Goal: Task Accomplishment & Management: Manage account settings

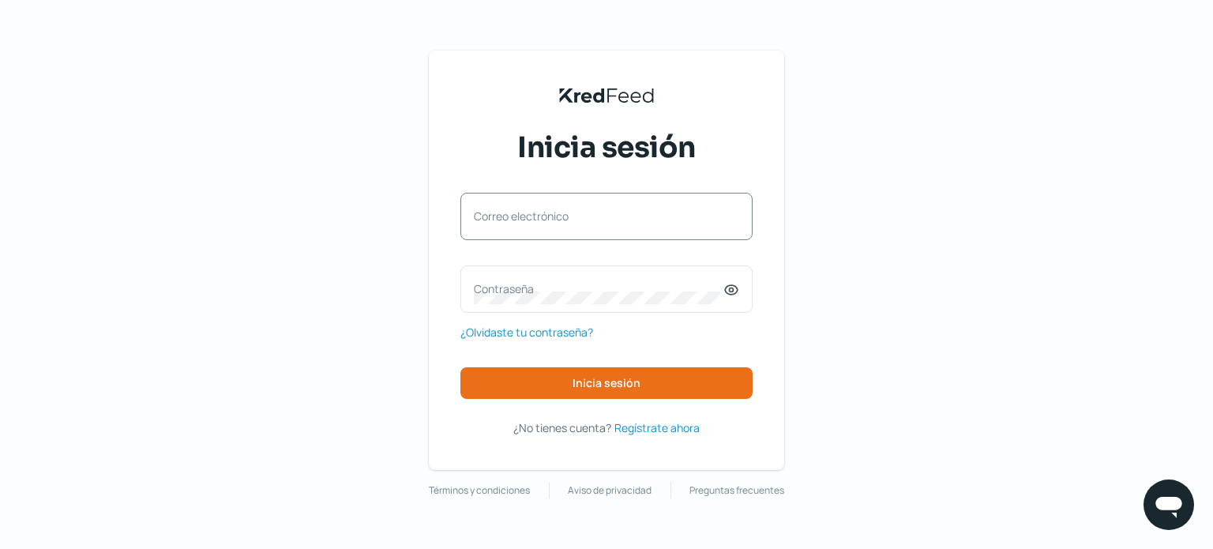
click at [550, 217] on label "Correo electrónico" at bounding box center [599, 215] width 250 height 15
click at [550, 217] on input "Correo electrónico" at bounding box center [606, 224] width 265 height 14
type input "contador@asapys.com"
click at [526, 281] on label "Contraseña" at bounding box center [599, 288] width 250 height 15
click at [526, 284] on label "Contraseña" at bounding box center [599, 288] width 250 height 15
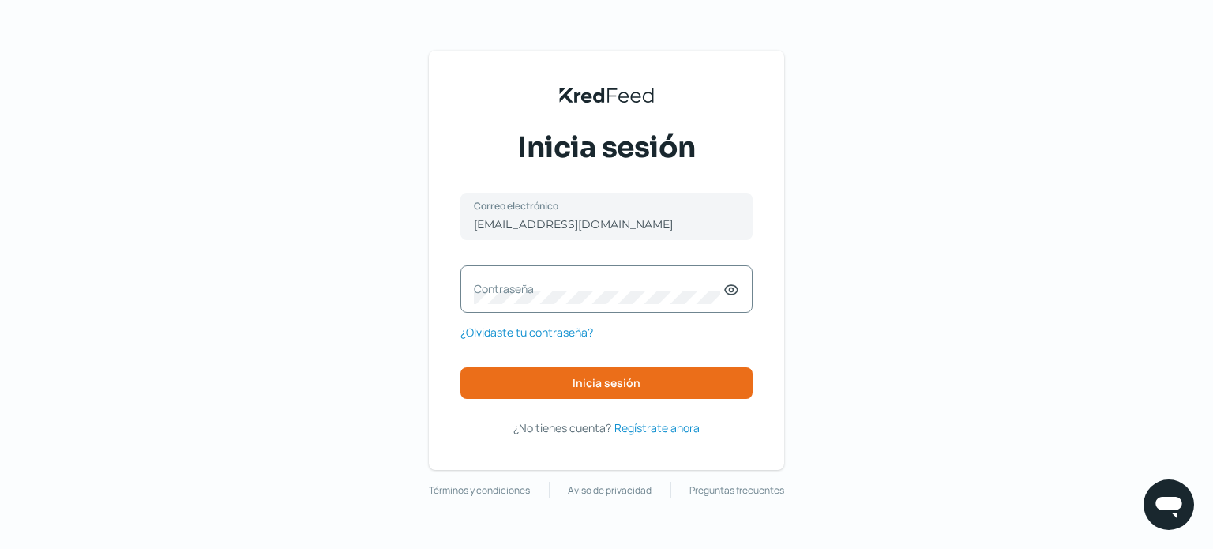
click at [526, 284] on label "Contraseña" at bounding box center [599, 288] width 250 height 15
click at [644, 378] on button "Inicia sesión" at bounding box center [606, 383] width 292 height 32
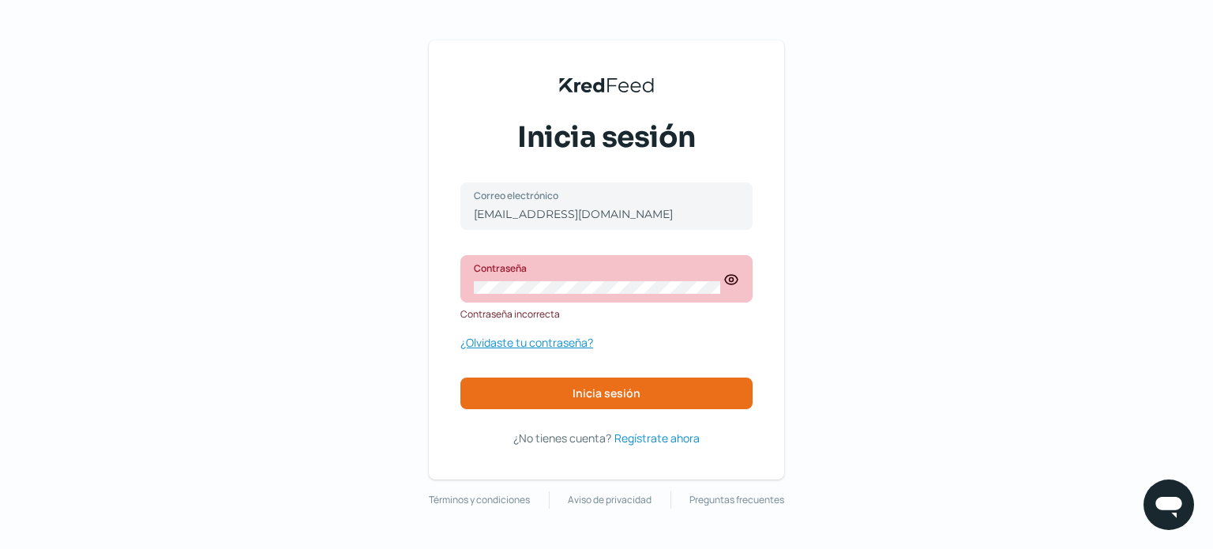
click at [521, 344] on span "¿Olvidaste tu contraseña?" at bounding box center [526, 342] width 133 height 20
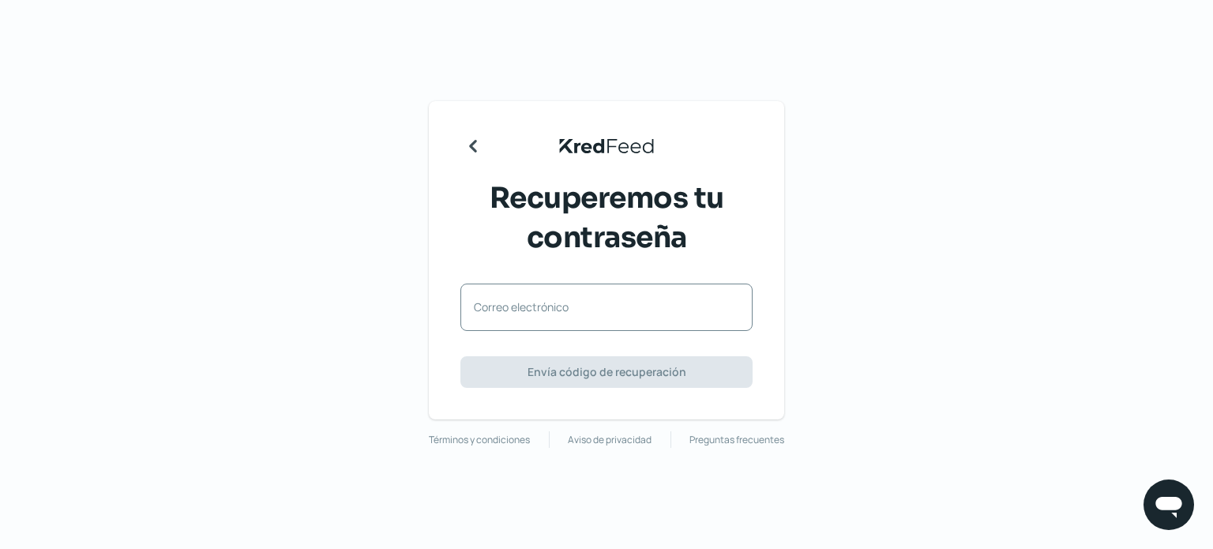
click at [545, 306] on label "Correo electrónico" at bounding box center [599, 306] width 250 height 15
click at [545, 308] on input "Correo electrónico" at bounding box center [606, 315] width 265 height 14
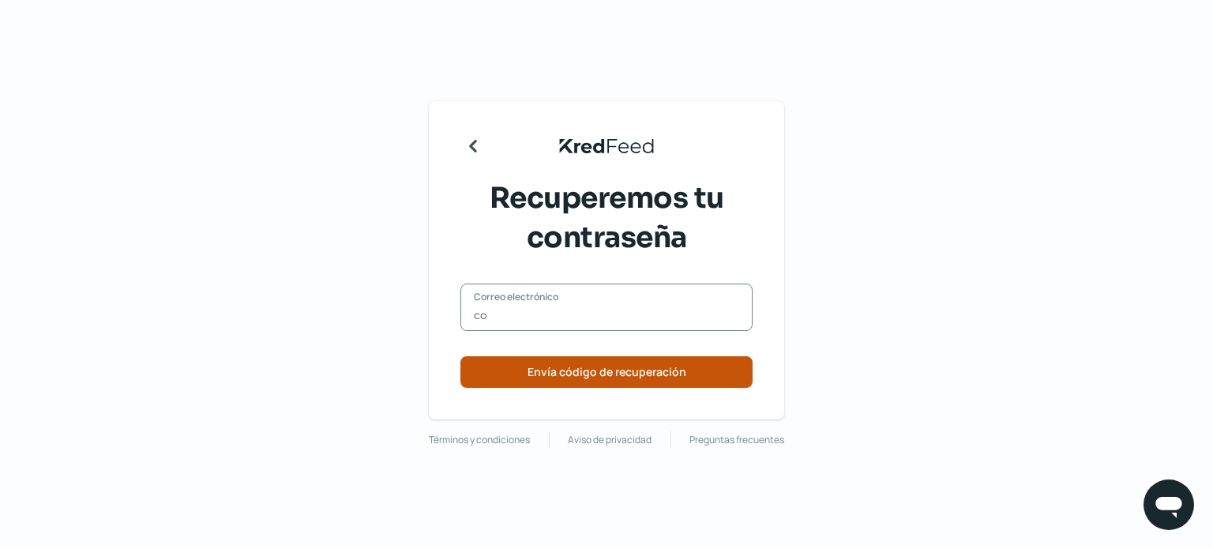
type input "contador@asapys.com"
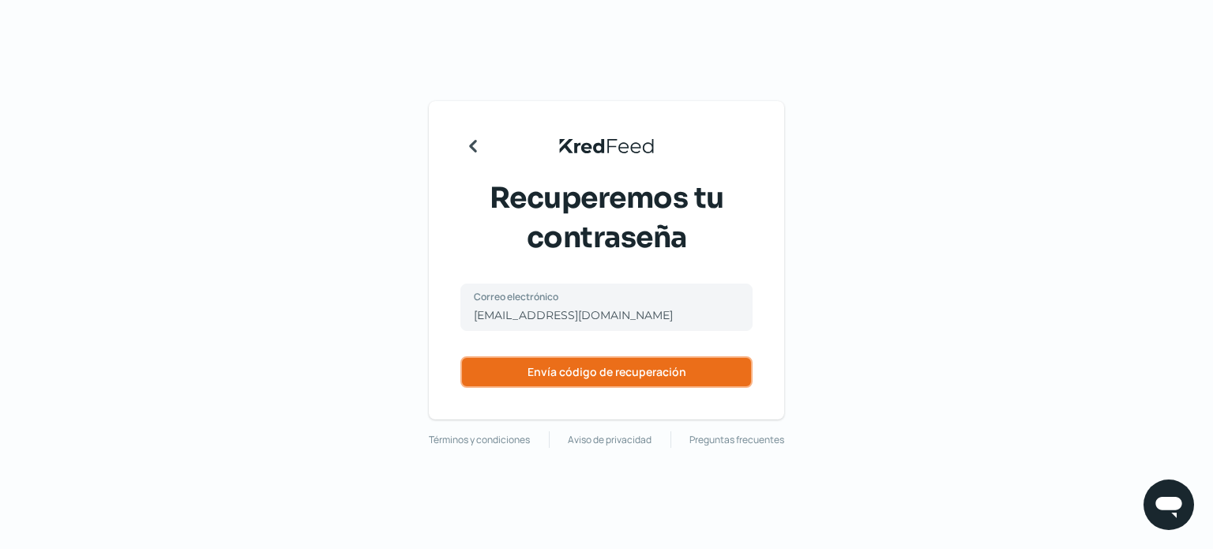
click at [599, 369] on span "Envía código de recuperación" at bounding box center [607, 371] width 159 height 11
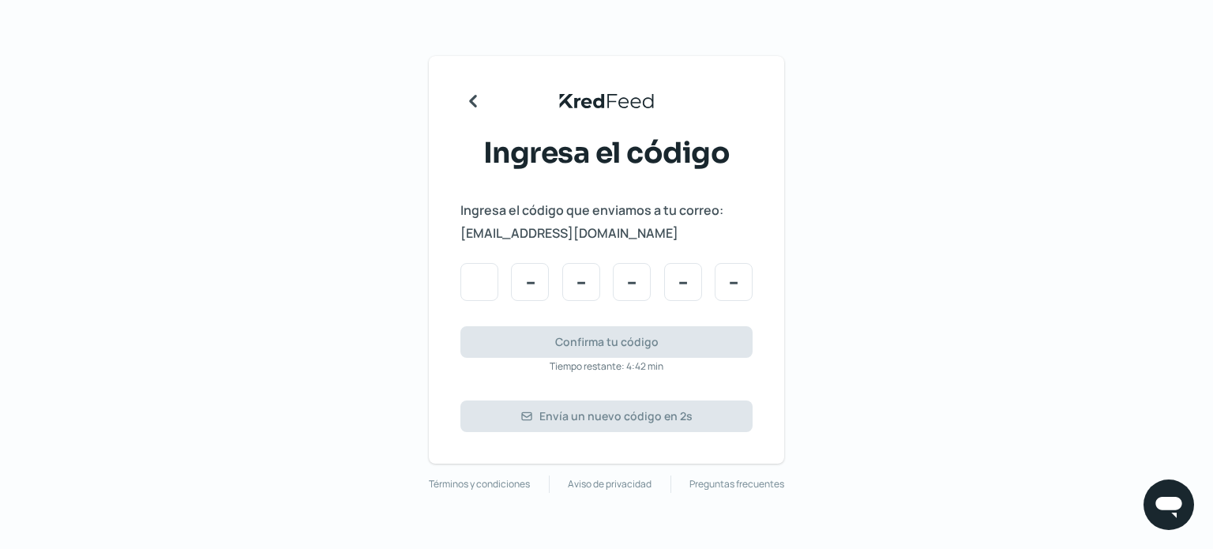
type input "0"
type input "8"
type input "1"
type input "3"
type input "8"
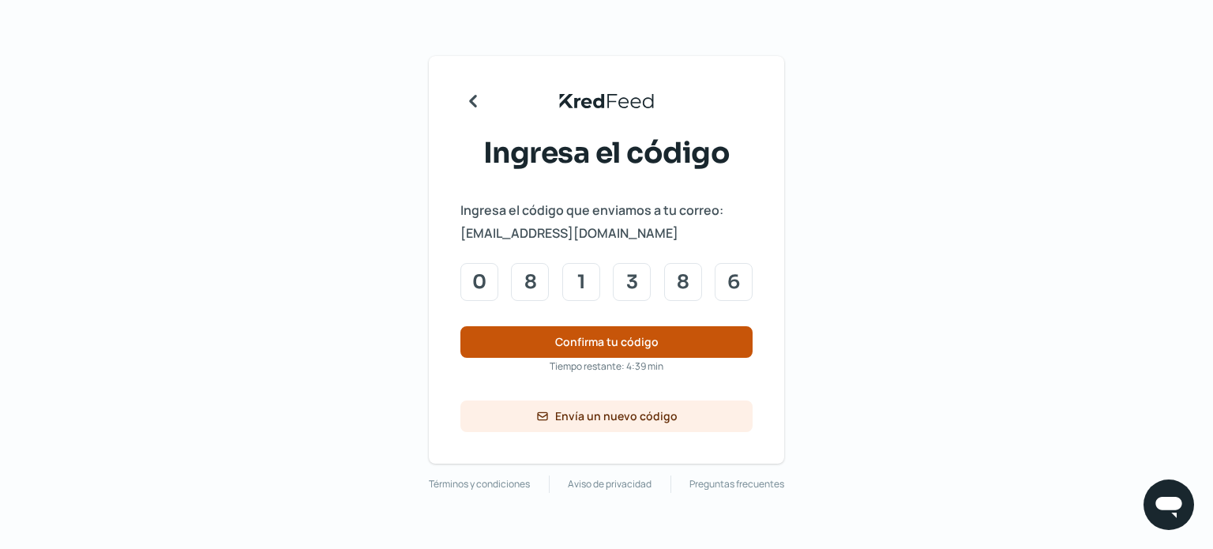
type input "6"
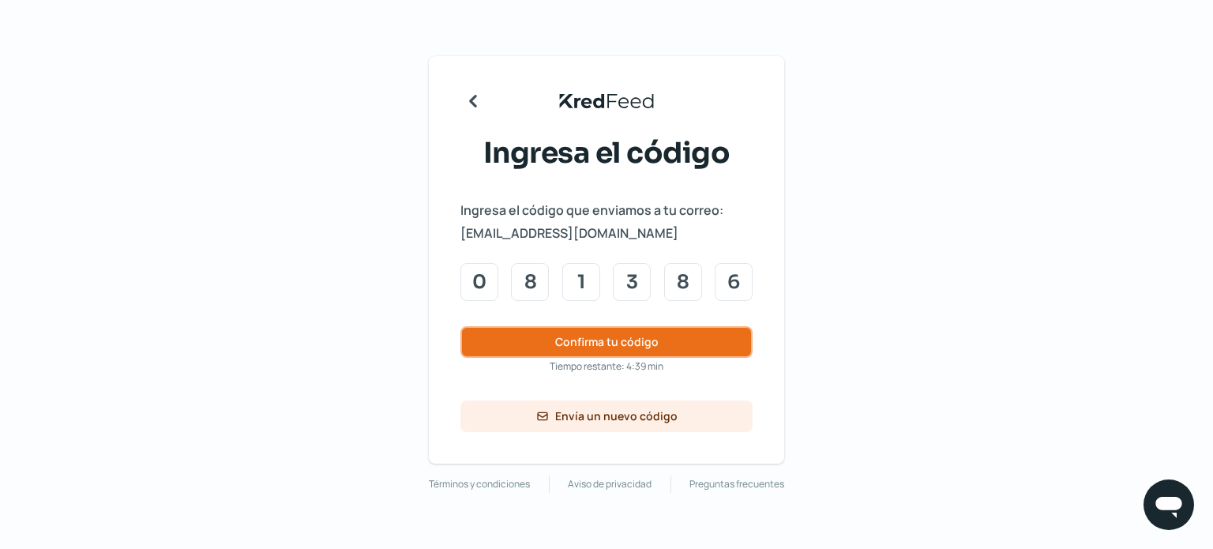
click at [561, 340] on span "Confirma tu código" at bounding box center [606, 341] width 103 height 11
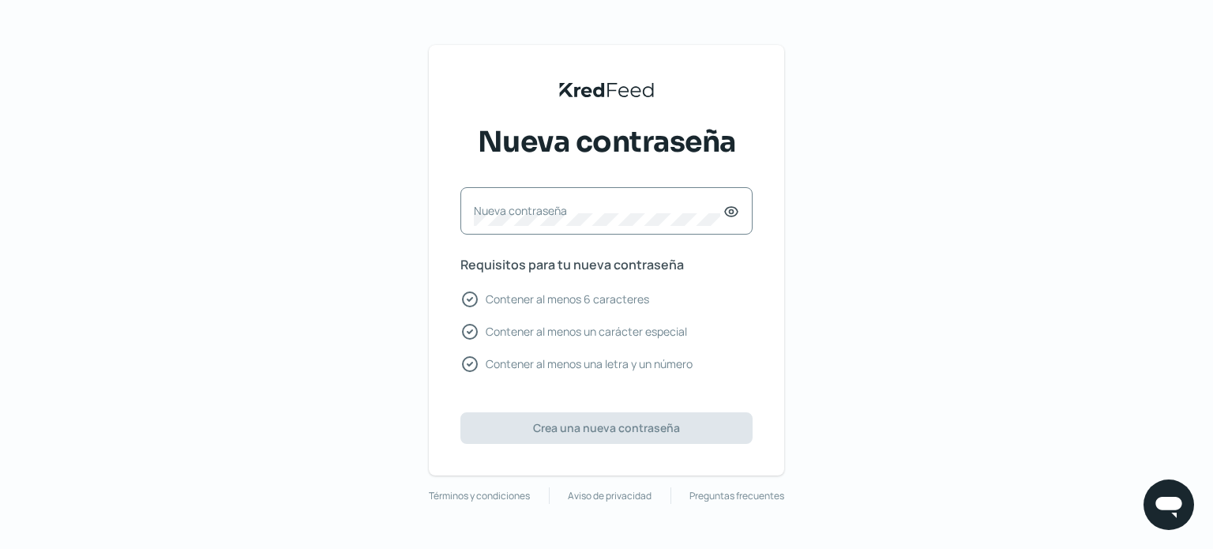
click at [508, 210] on label "Nueva contraseña" at bounding box center [599, 210] width 250 height 15
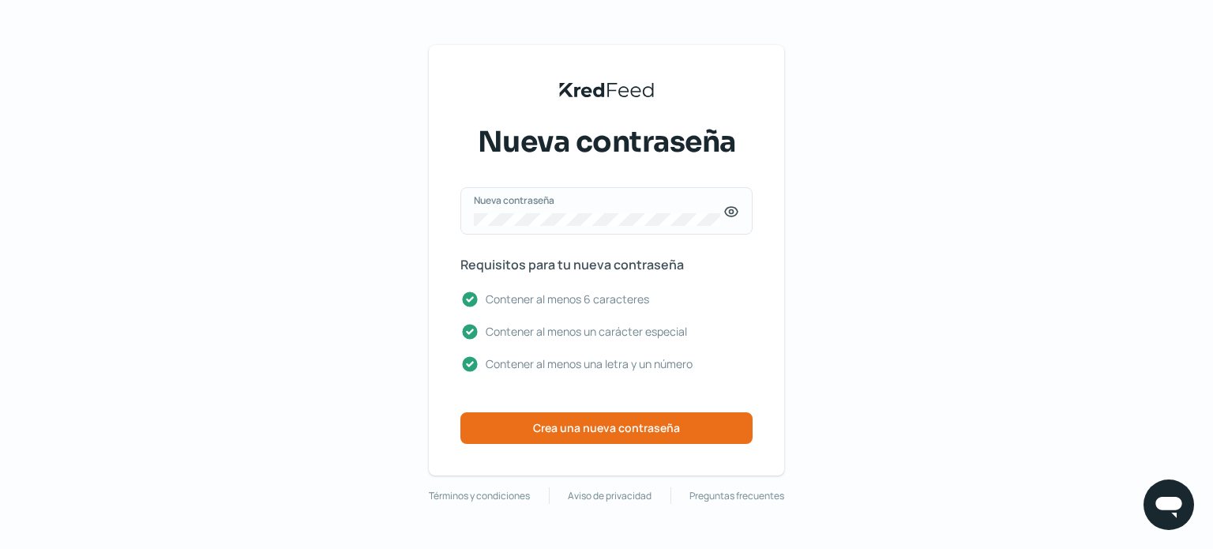
click at [731, 211] on icon at bounding box center [731, 212] width 16 height 16
click at [610, 428] on span "Crea una nueva contraseña" at bounding box center [606, 428] width 147 height 11
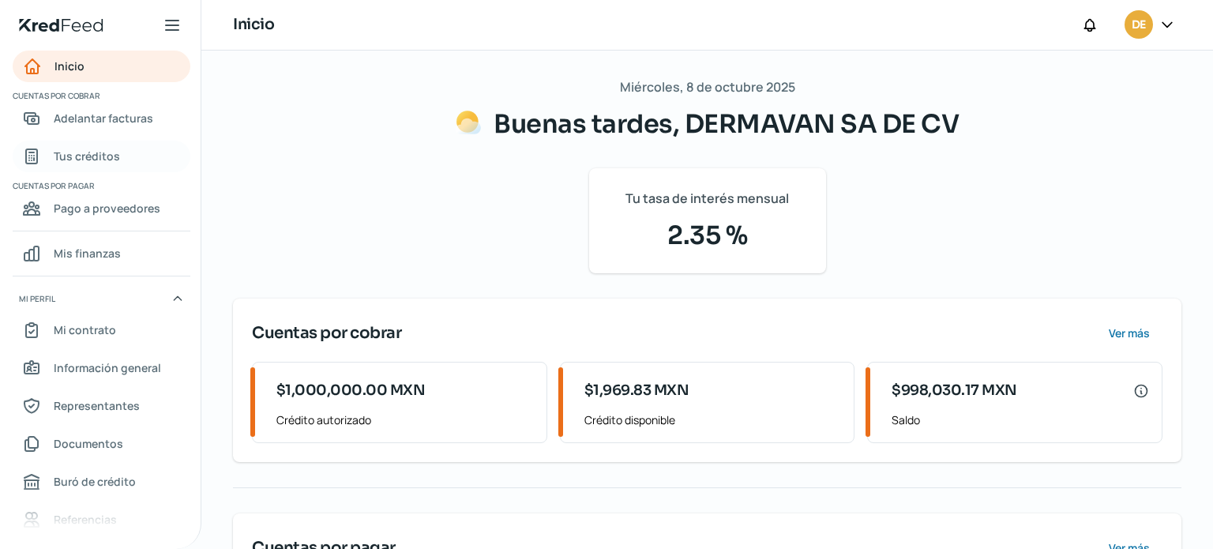
click at [126, 153] on link "Tus créditos" at bounding box center [102, 157] width 178 height 32
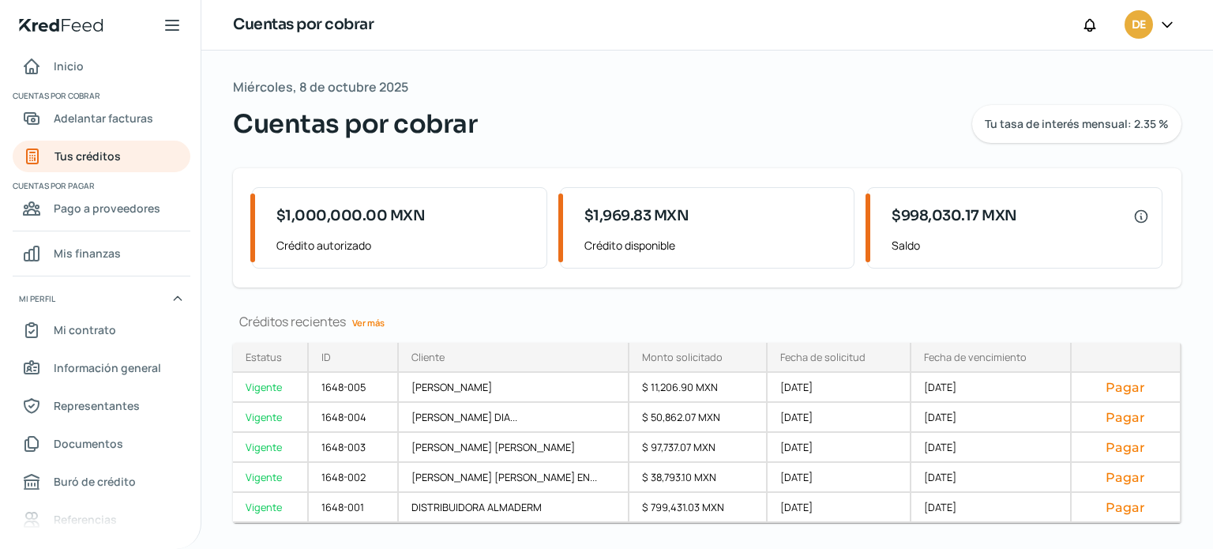
click at [686, 302] on div "Miércoles, 8 de octubre 2025 Cuentas por cobrar Tu tasa de interés mensual: 2.3…" at bounding box center [707, 318] width 1012 height 535
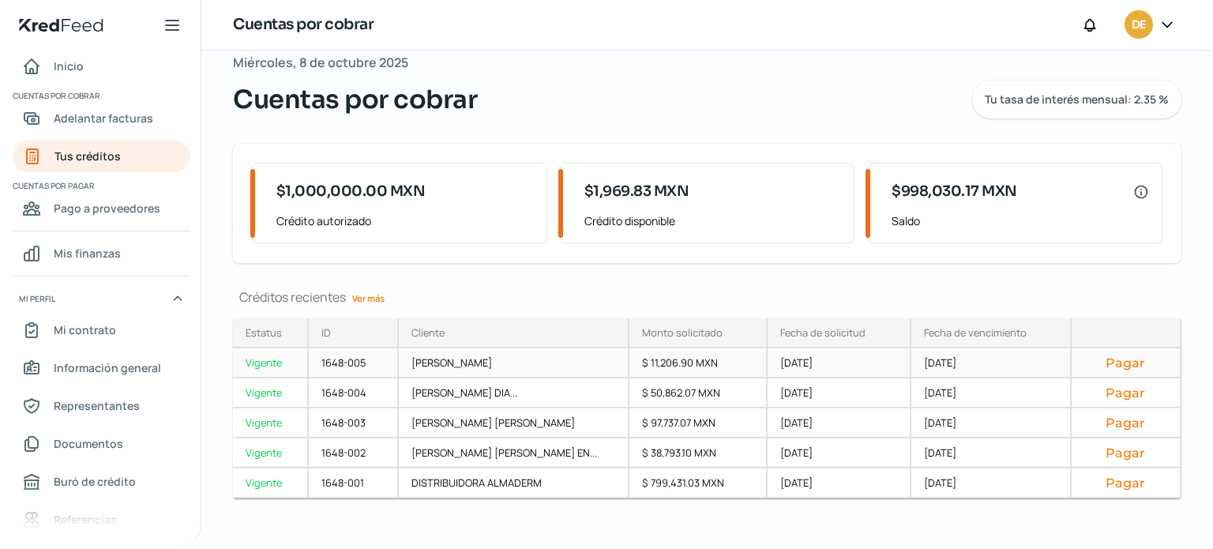
scroll to position [36, 0]
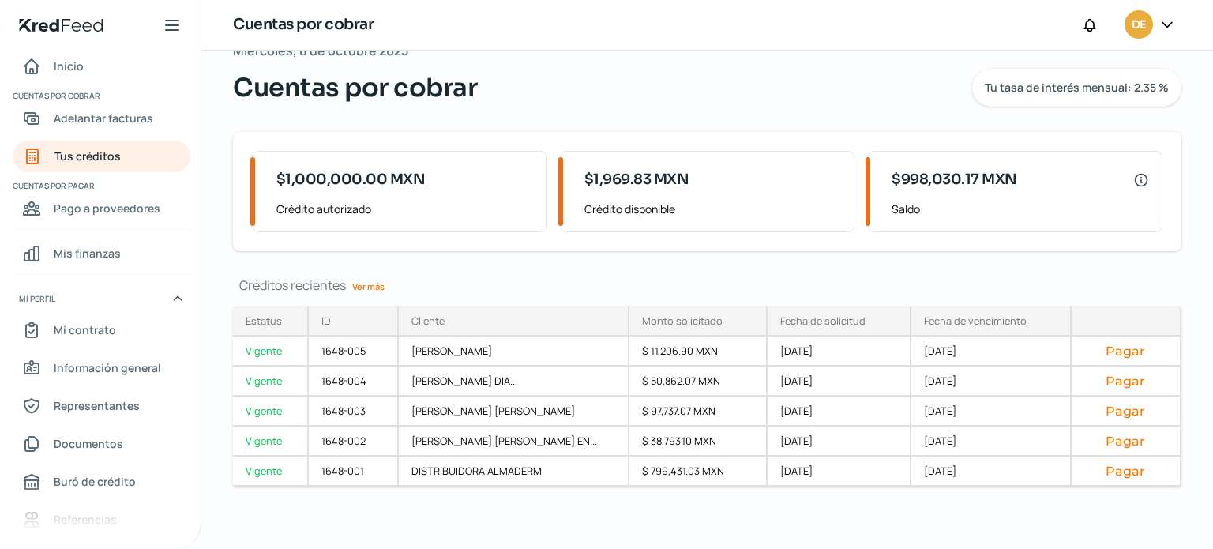
click at [653, 506] on div "Créditos recientes Ver más Estatus Vigente Vigente Vigente Vigente Vigente ID C…" at bounding box center [707, 400] width 948 height 248
click at [100, 242] on link "Mis finanzas" at bounding box center [102, 254] width 178 height 32
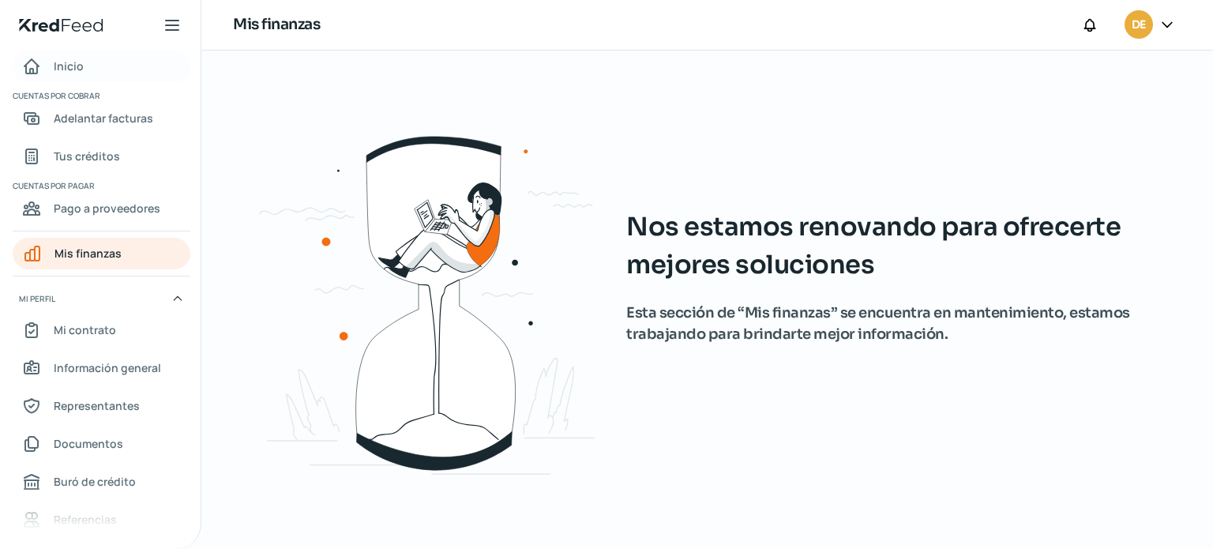
click at [114, 66] on link "Inicio" at bounding box center [102, 67] width 178 height 32
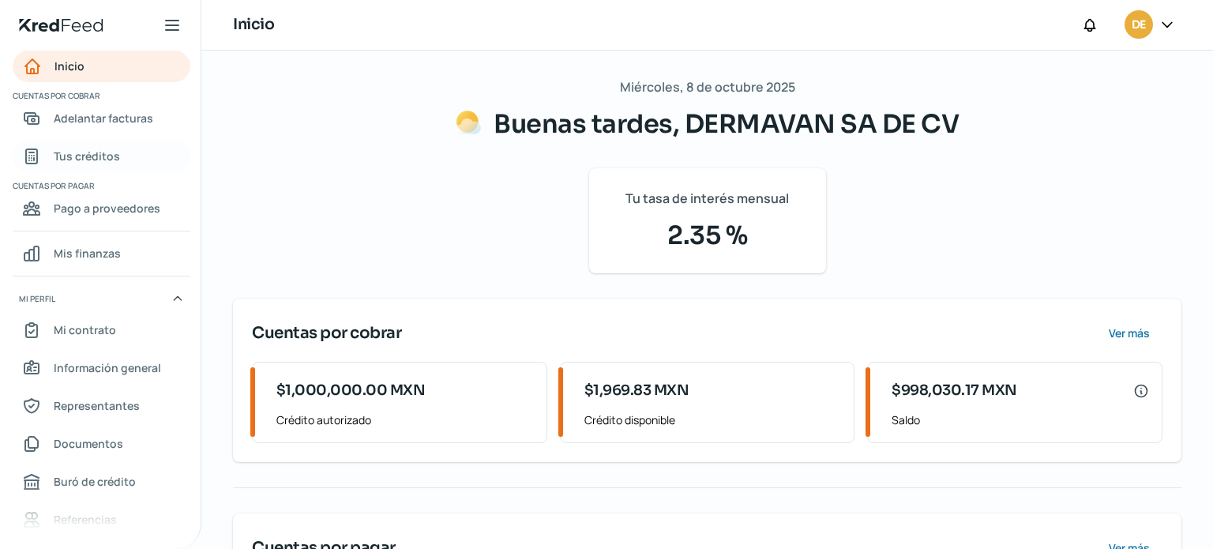
click at [101, 160] on span "Tus créditos" at bounding box center [87, 156] width 66 height 20
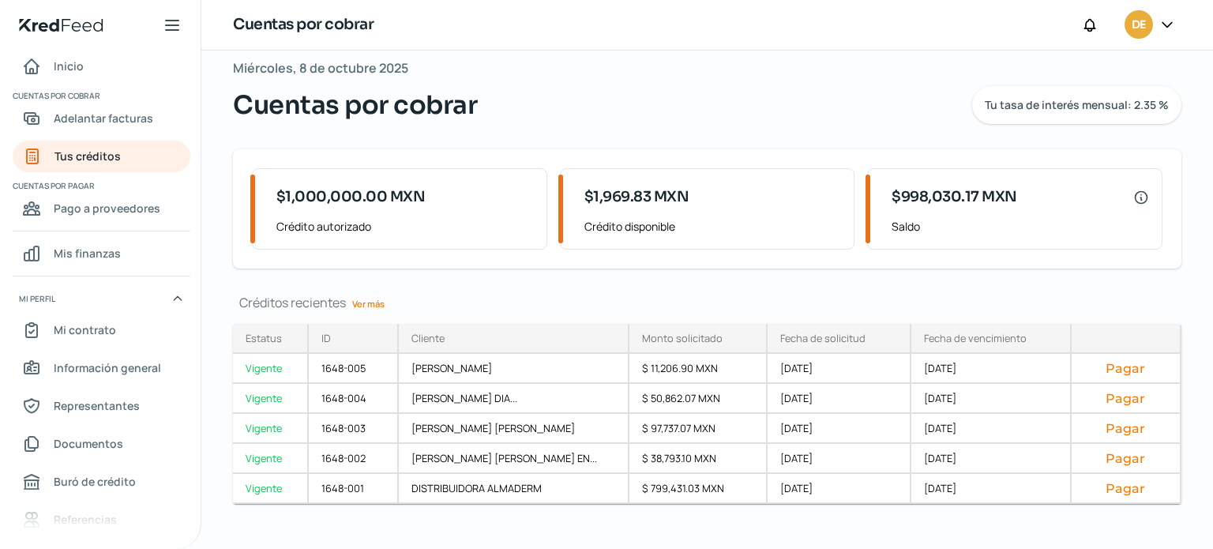
scroll to position [36, 0]
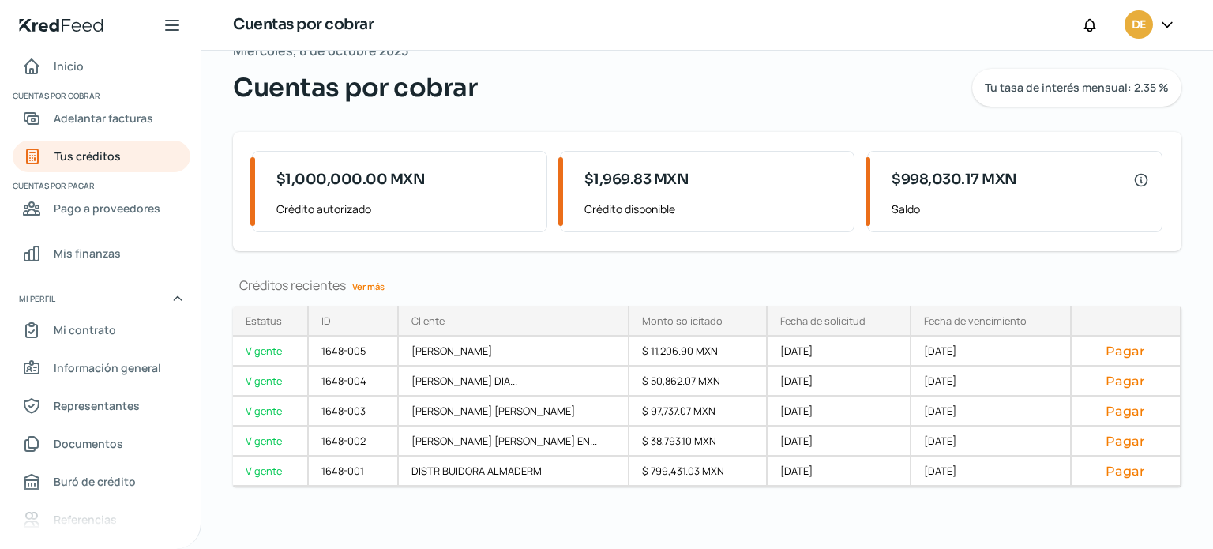
click at [371, 284] on link "Ver más" at bounding box center [368, 286] width 45 height 24
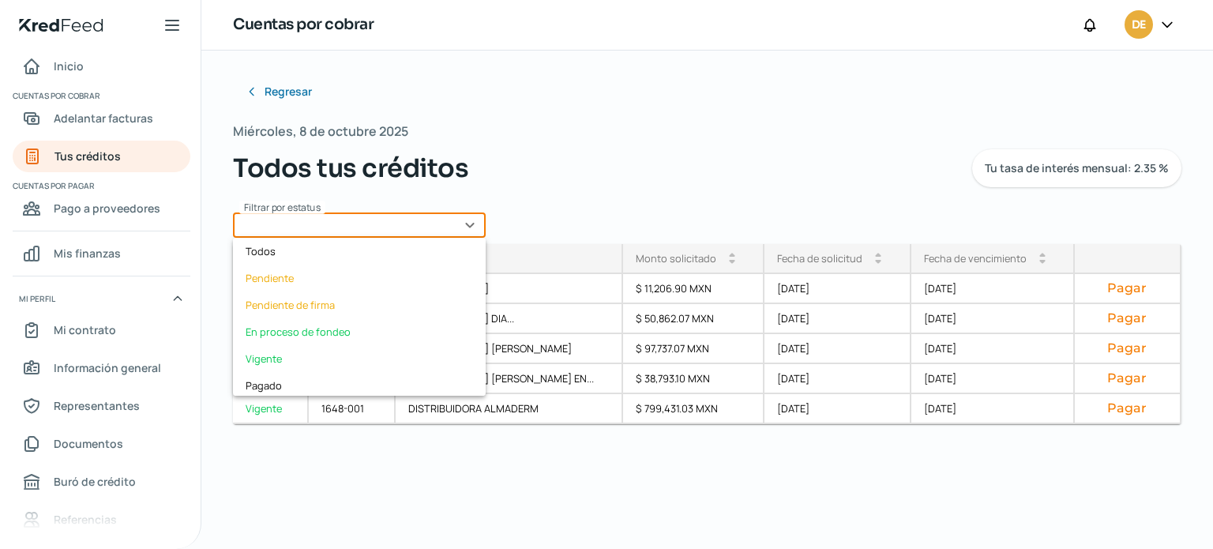
click at [476, 230] on input "text" at bounding box center [359, 224] width 253 height 25
click at [273, 354] on div "Vigente" at bounding box center [359, 358] width 253 height 27
type input "Vigente"
click at [465, 223] on input "Vigente" at bounding box center [359, 224] width 253 height 25
click at [434, 457] on div "Regresar Miércoles, 8 de octubre 2025 Todos tus créditos Tu tasa de interés men…" at bounding box center [707, 270] width 948 height 389
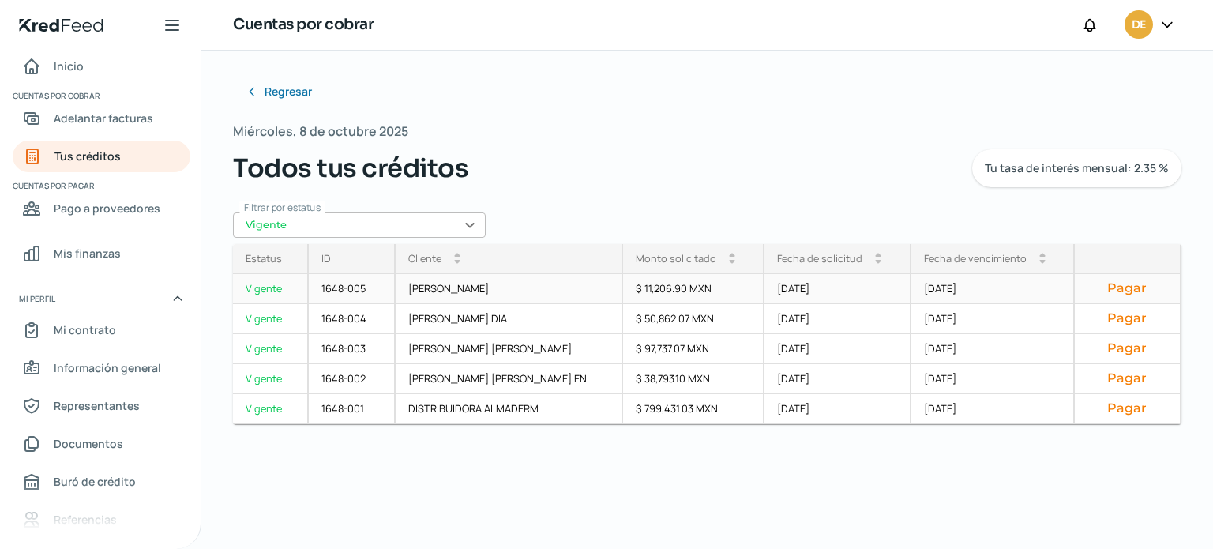
click at [275, 291] on div "Vigente" at bounding box center [271, 289] width 76 height 30
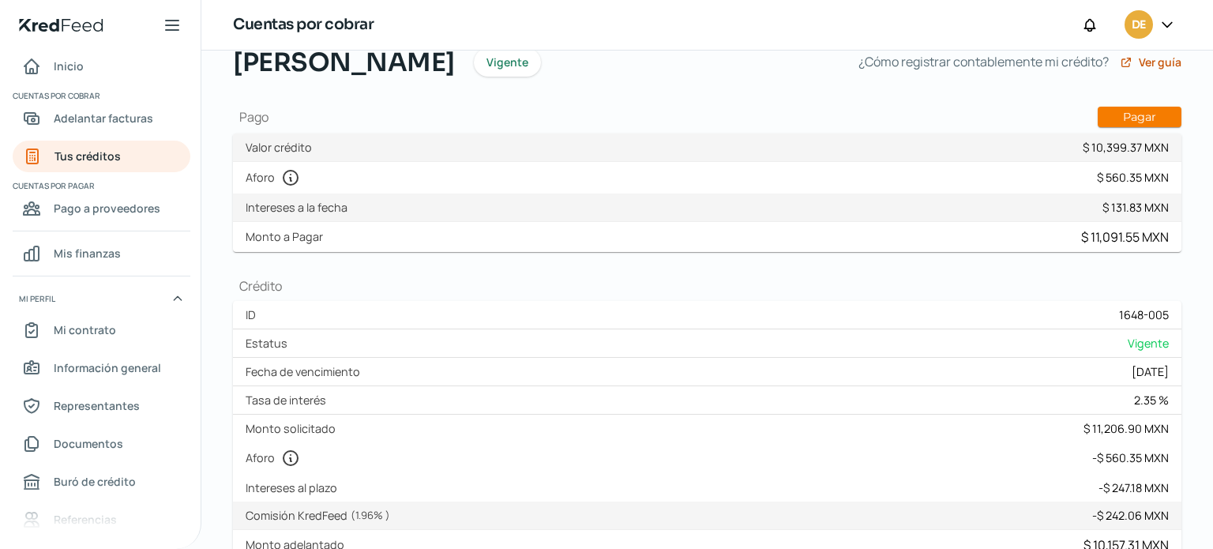
scroll to position [79, 0]
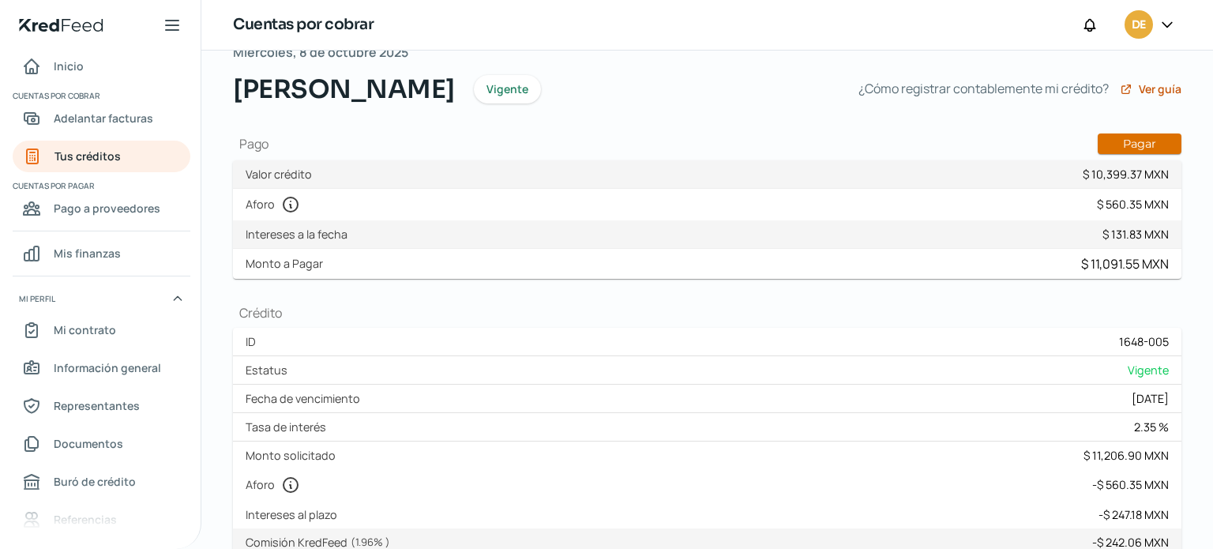
click at [1134, 137] on button "Pagar" at bounding box center [1140, 143] width 84 height 21
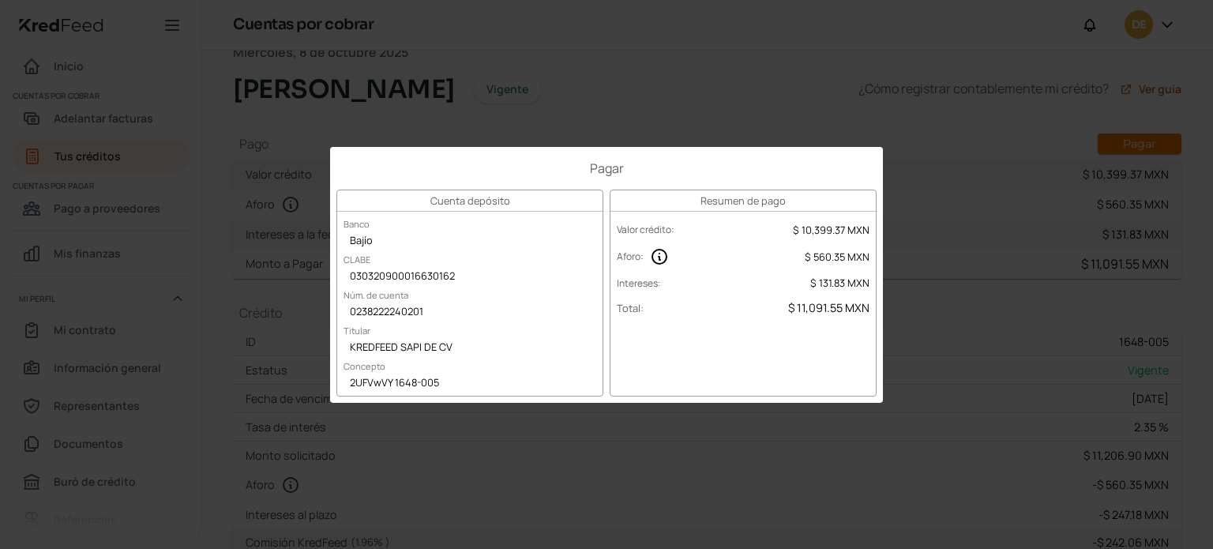
click at [875, 150] on div "Pagar Cuenta depósito Banco Bajío CLABE 030320900016630162 Núm. de cuenta 02382…" at bounding box center [606, 275] width 553 height 256
drag, startPoint x: 995, startPoint y: 322, endPoint x: 1001, endPoint y: 338, distance: 17.0
click at [996, 323] on div "Pagar Cuenta depósito Banco Bajío CLABE 030320900016630162 Núm. de cuenta 02382…" at bounding box center [606, 274] width 1213 height 549
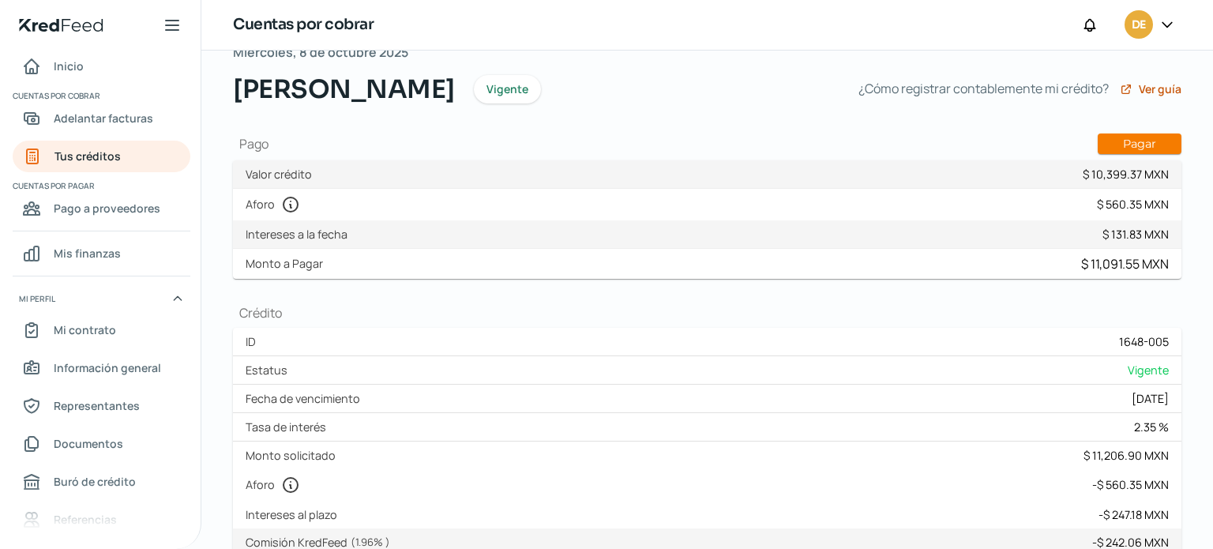
drag, startPoint x: 103, startPoint y: 108, endPoint x: 208, endPoint y: 143, distance: 110.6
click at [103, 109] on span "Adelantar facturas" at bounding box center [104, 118] width 100 height 20
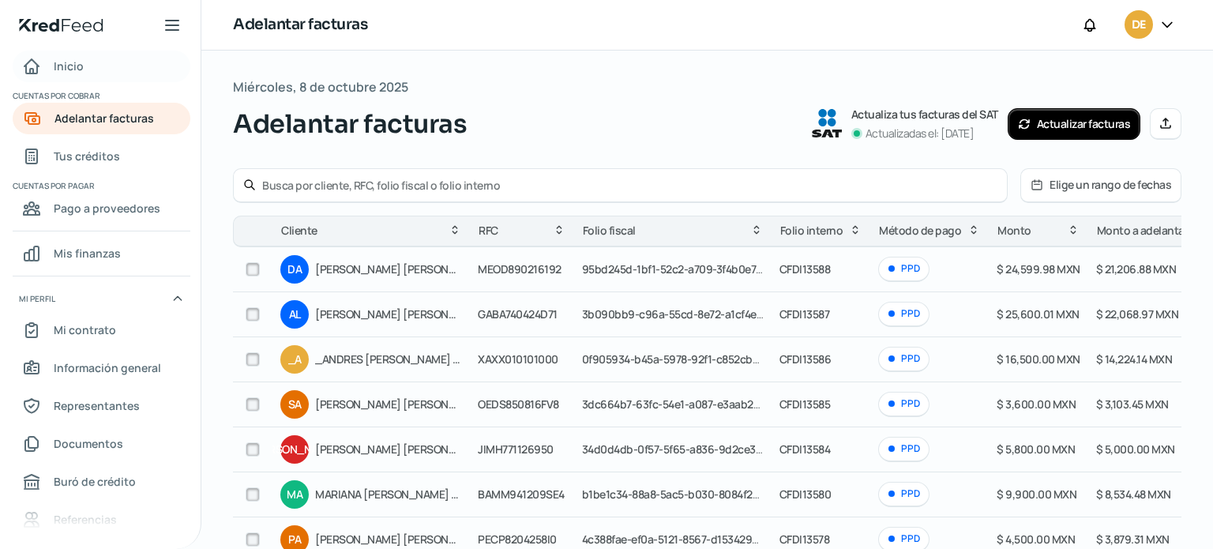
click at [82, 67] on span "Inicio" at bounding box center [69, 66] width 30 height 20
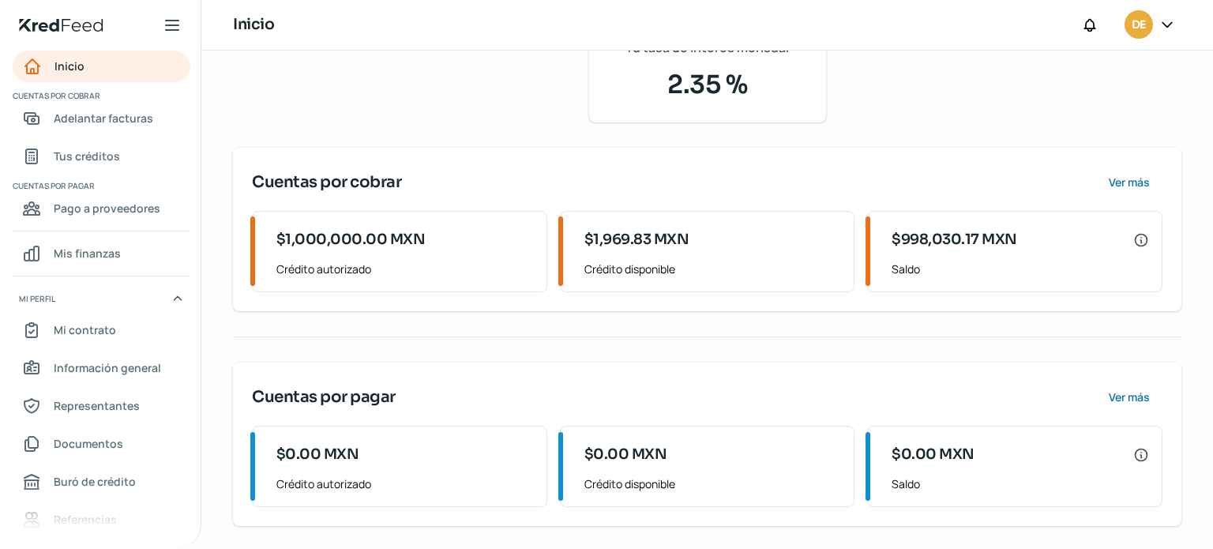
scroll to position [152, 0]
click at [1123, 178] on span "Ver más" at bounding box center [1127, 181] width 41 height 11
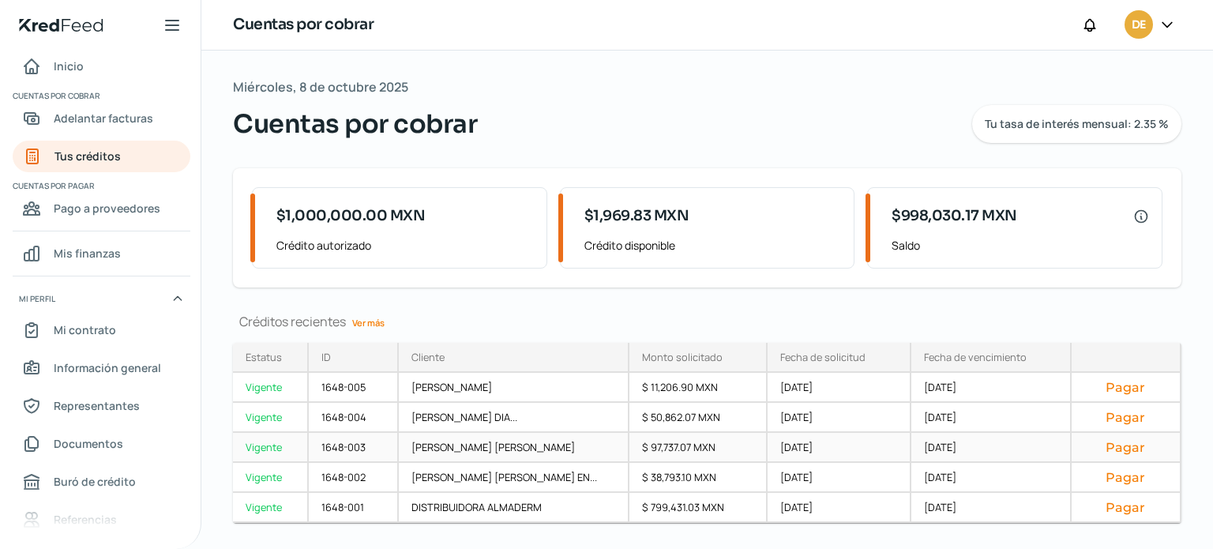
scroll to position [36, 0]
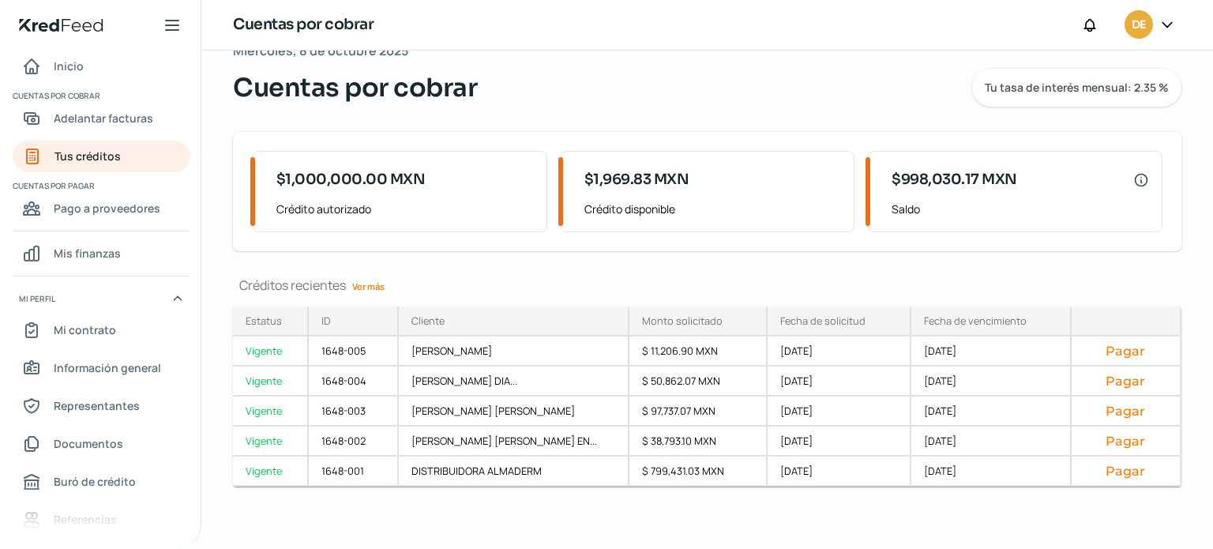
click at [565, 520] on div "Créditos recientes Ver más Estatus Vigente Vigente Vigente Vigente Vigente ID C…" at bounding box center [707, 400] width 948 height 248
